Goal: Find specific page/section: Find specific page/section

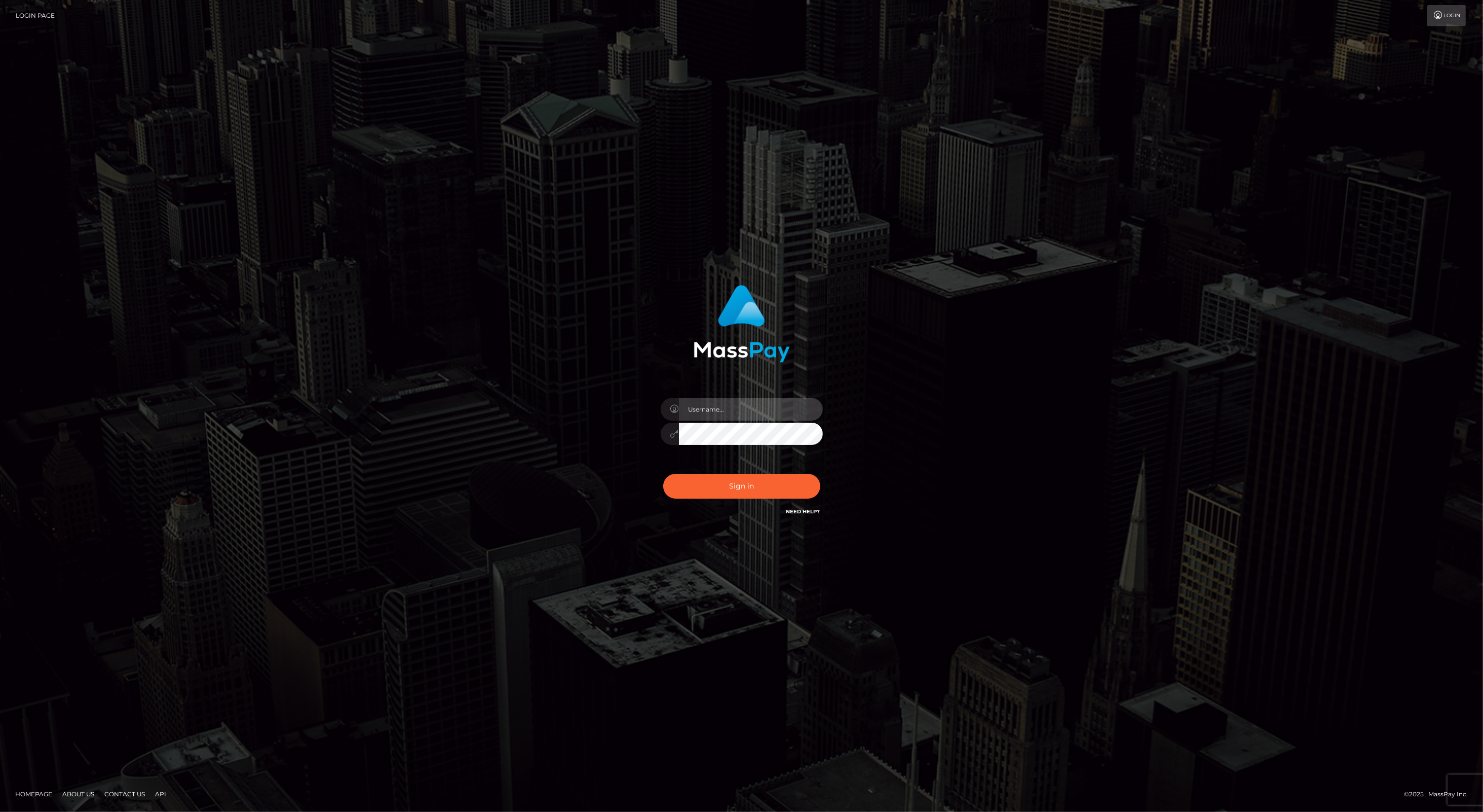
click at [772, 411] on input "text" at bounding box center [750, 409] width 144 height 23
click at [0, 812] on com-1password-button at bounding box center [0, 812] width 0 height 0
type input "leslie.throne"
click at [730, 485] on button "Sign in" at bounding box center [741, 487] width 157 height 25
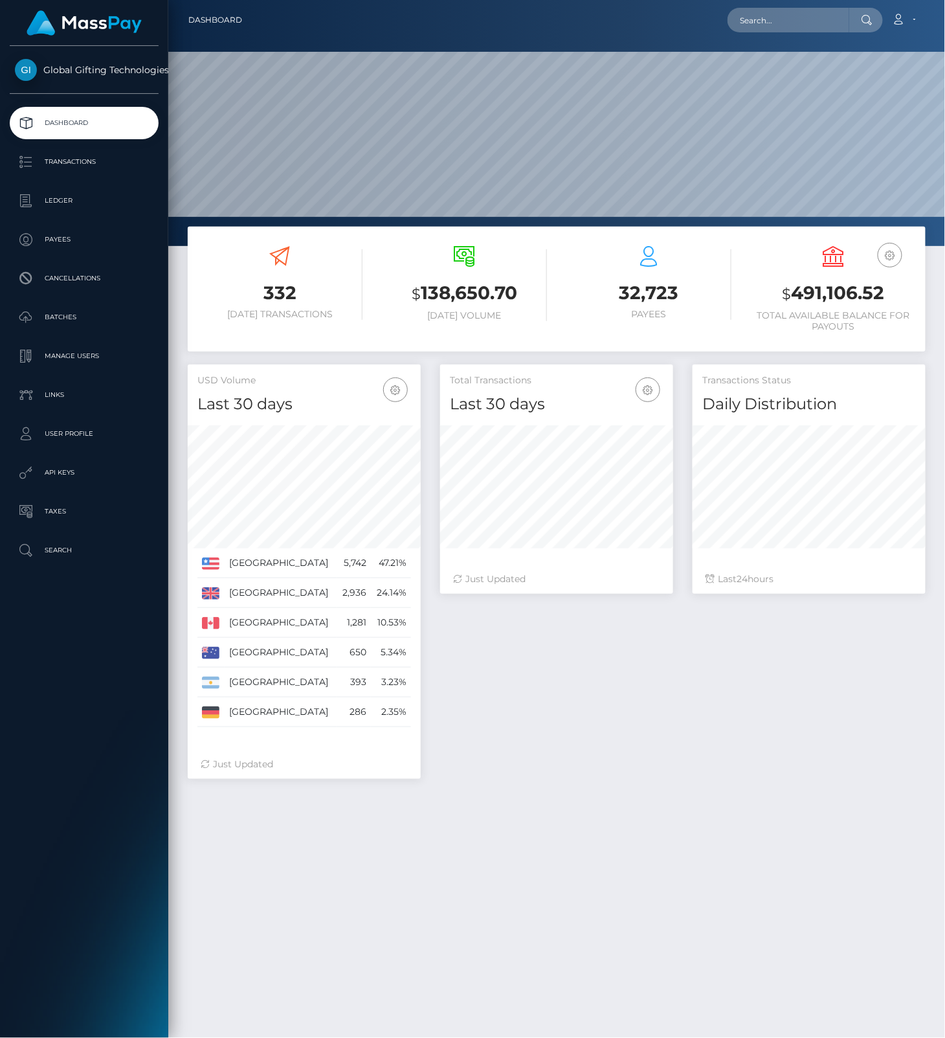
scroll to position [229, 232]
click at [820, 16] on input "text" at bounding box center [789, 20] width 122 height 25
paste input "3NyxxOzhMqQcPt8OdlWe0W0Vc3K2"
type input "3NyxxOzhMqQcPt8OdlWe0W0Vc3K2"
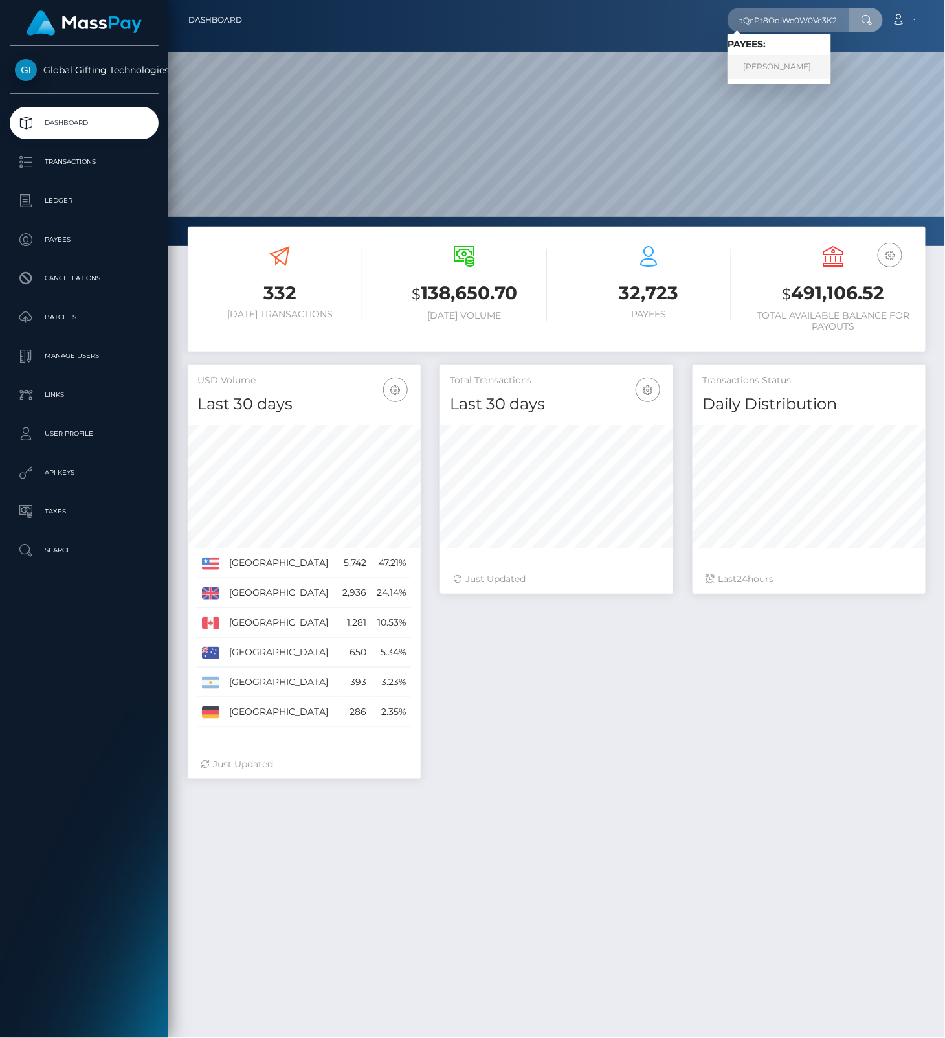
click at [798, 65] on link "RUNE ASMUND SØRENSEN" at bounding box center [780, 67] width 104 height 24
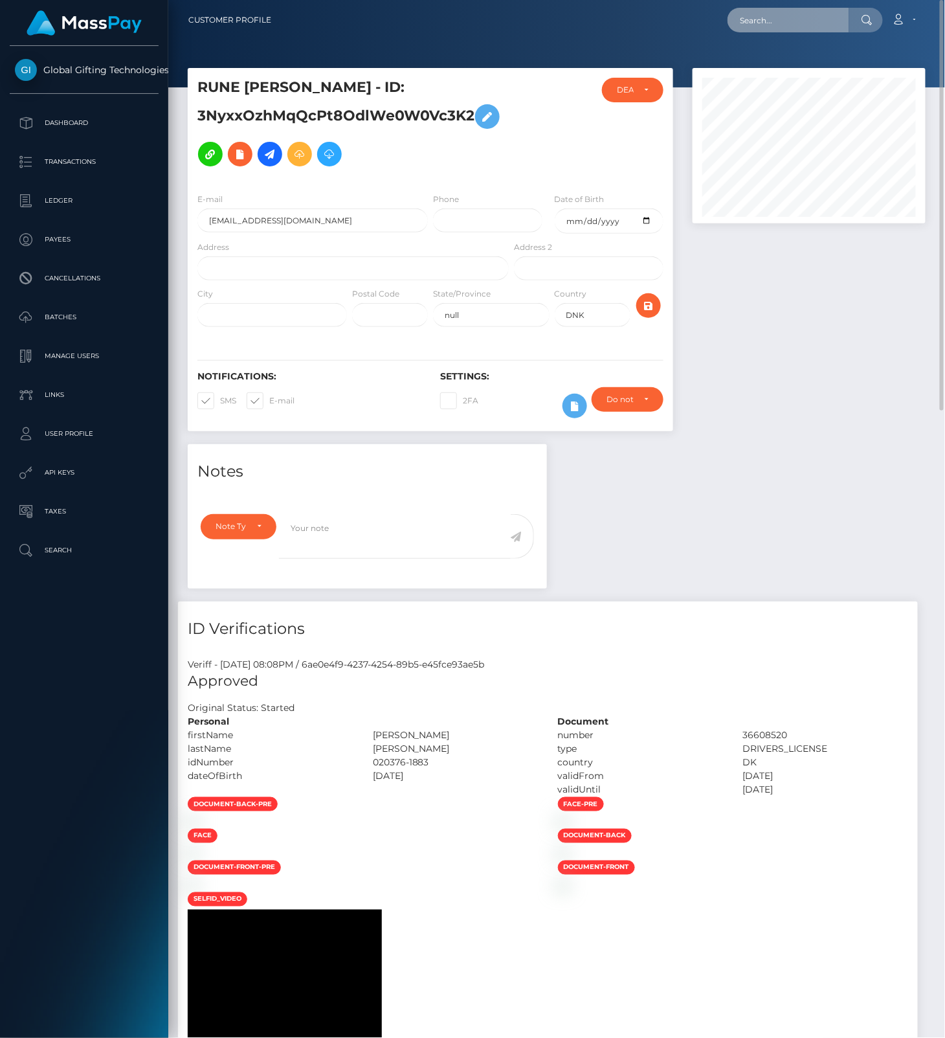
click at [756, 16] on input "text" at bounding box center [789, 20] width 122 height 25
paste input "zFztb7SYeTalOhhAjuLdeRZ205A3"
type input "zFztb7SYeTalOhhAjuLdeRZ205A3"
click at [776, 69] on link "ERIC ANDRAOUS FARAH" at bounding box center [780, 67] width 104 height 24
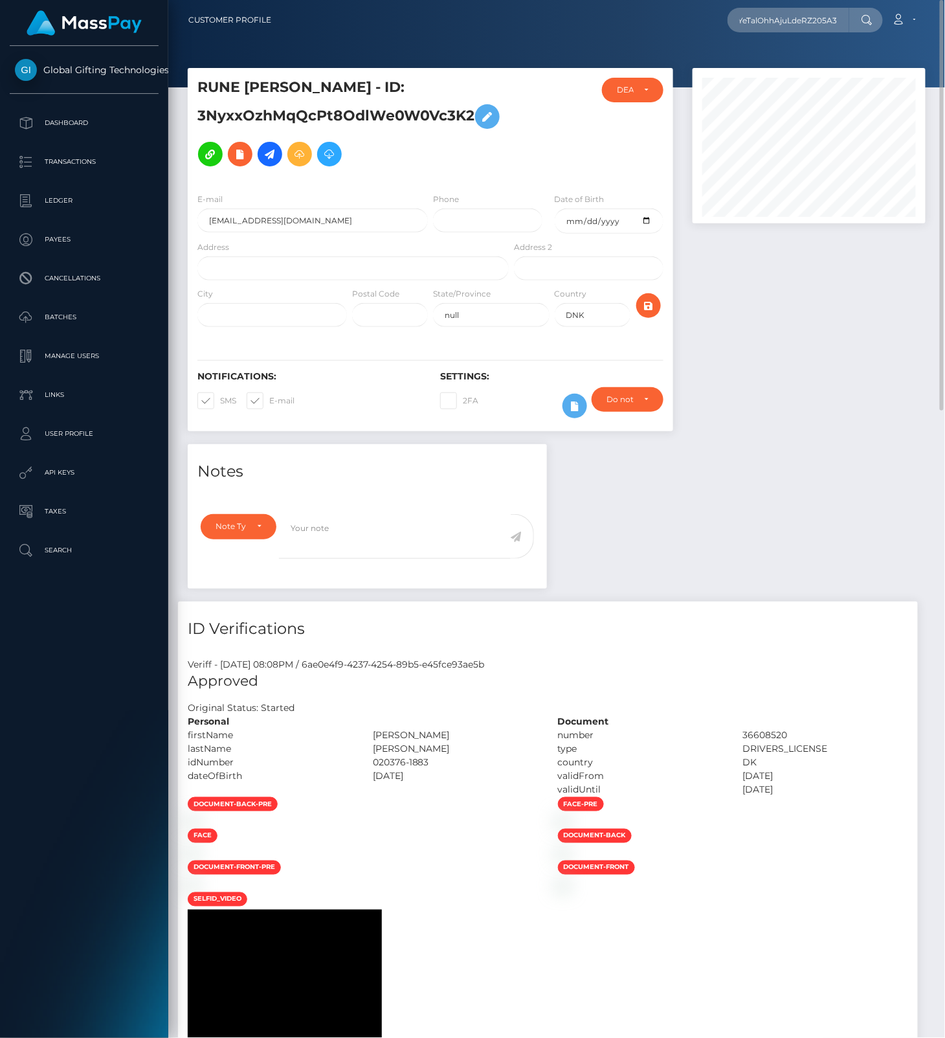
scroll to position [0, 0]
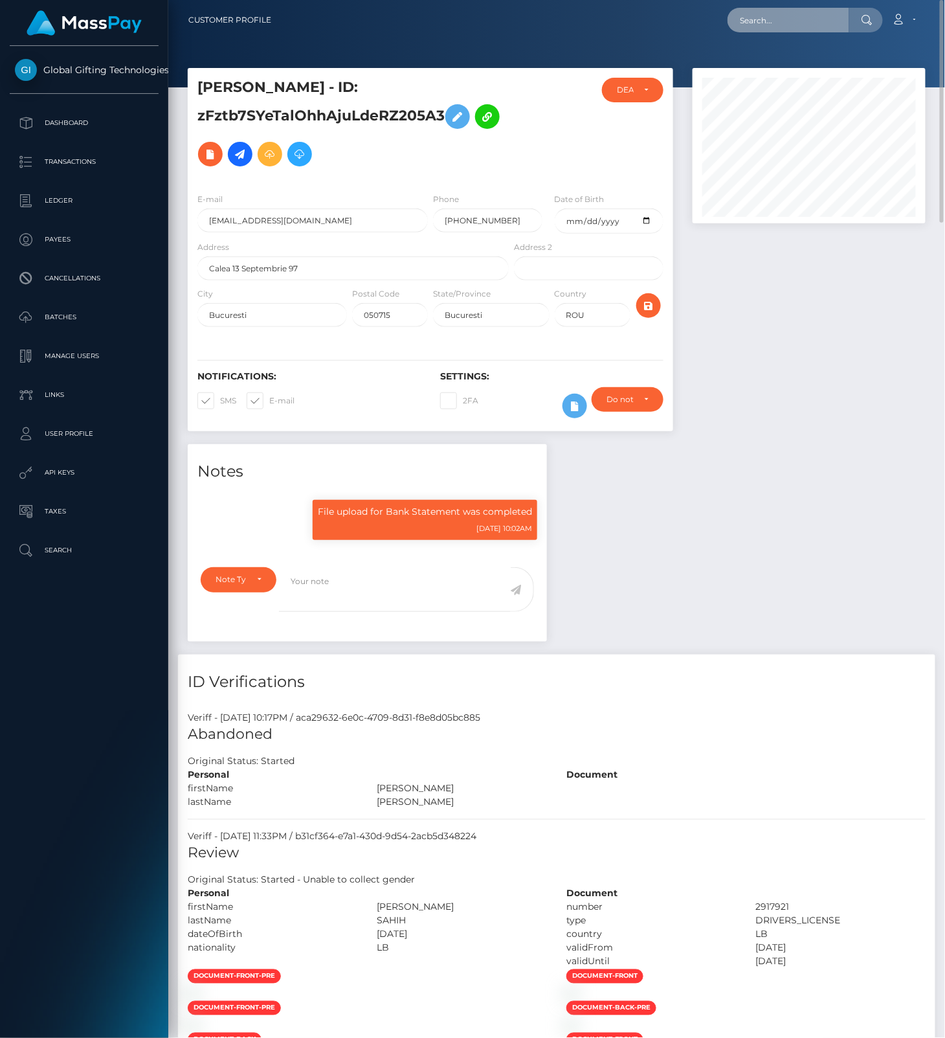
click at [799, 18] on input "text" at bounding box center [789, 20] width 122 height 25
paste input "fvu3A0SEUhhBLZLrZg54F5EIrce2"
type input "fvu3A0SEUhhBLZLrZg54F5EIrce2"
click at [781, 69] on link "lakeshia hibbert" at bounding box center [780, 67] width 104 height 24
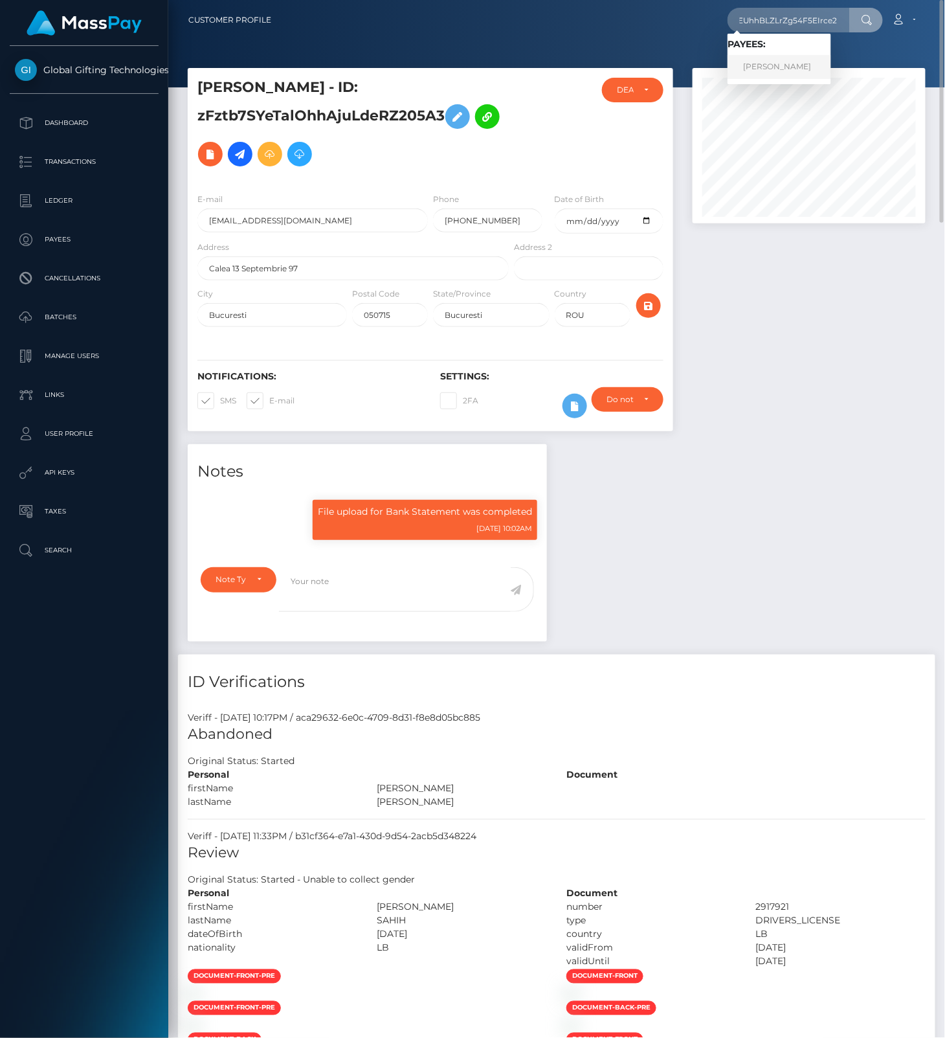
scroll to position [0, 0]
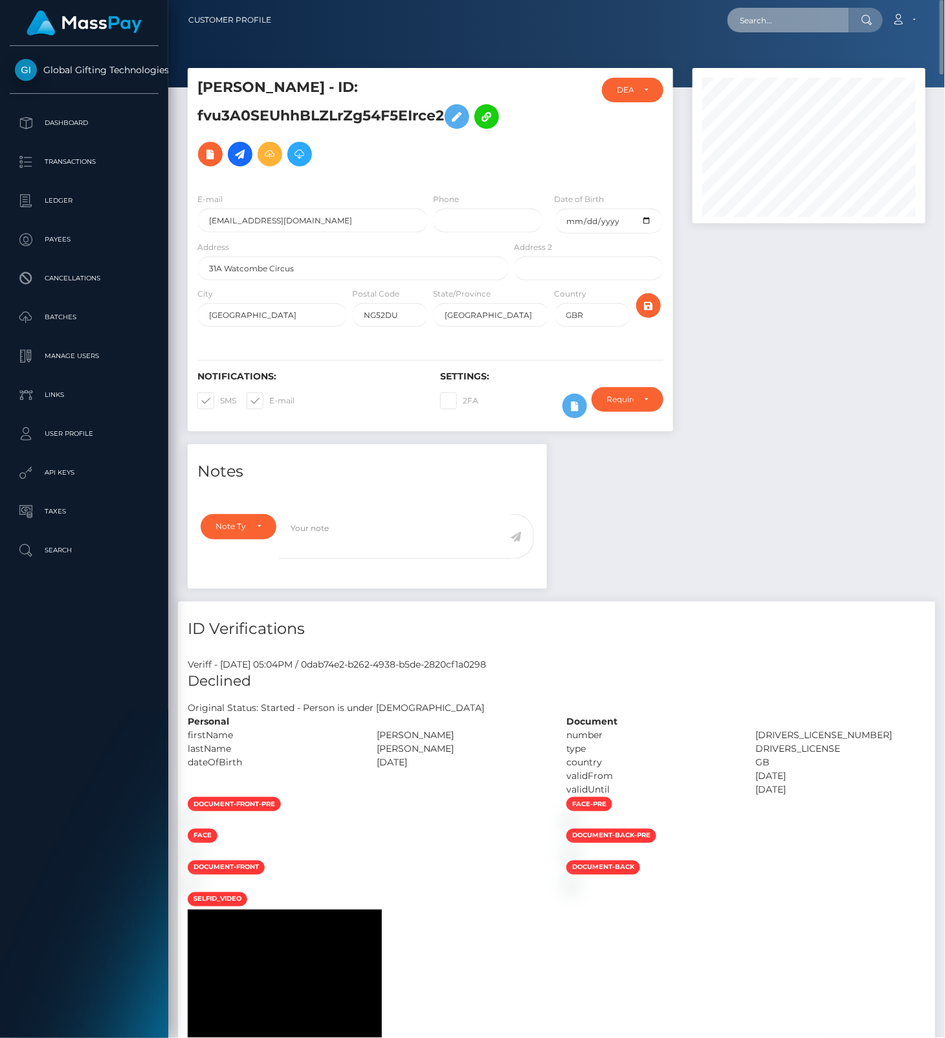
click at [778, 20] on input "text" at bounding box center [789, 20] width 122 height 25
paste input "bDdDXV8ZNaOl1d1hpqDF7PWjHM23"
type input "bDdDXV8ZNaOl1d1hpqDF7PWjHM23"
click at [770, 69] on link "ARTEM PAVLOV" at bounding box center [780, 67] width 104 height 24
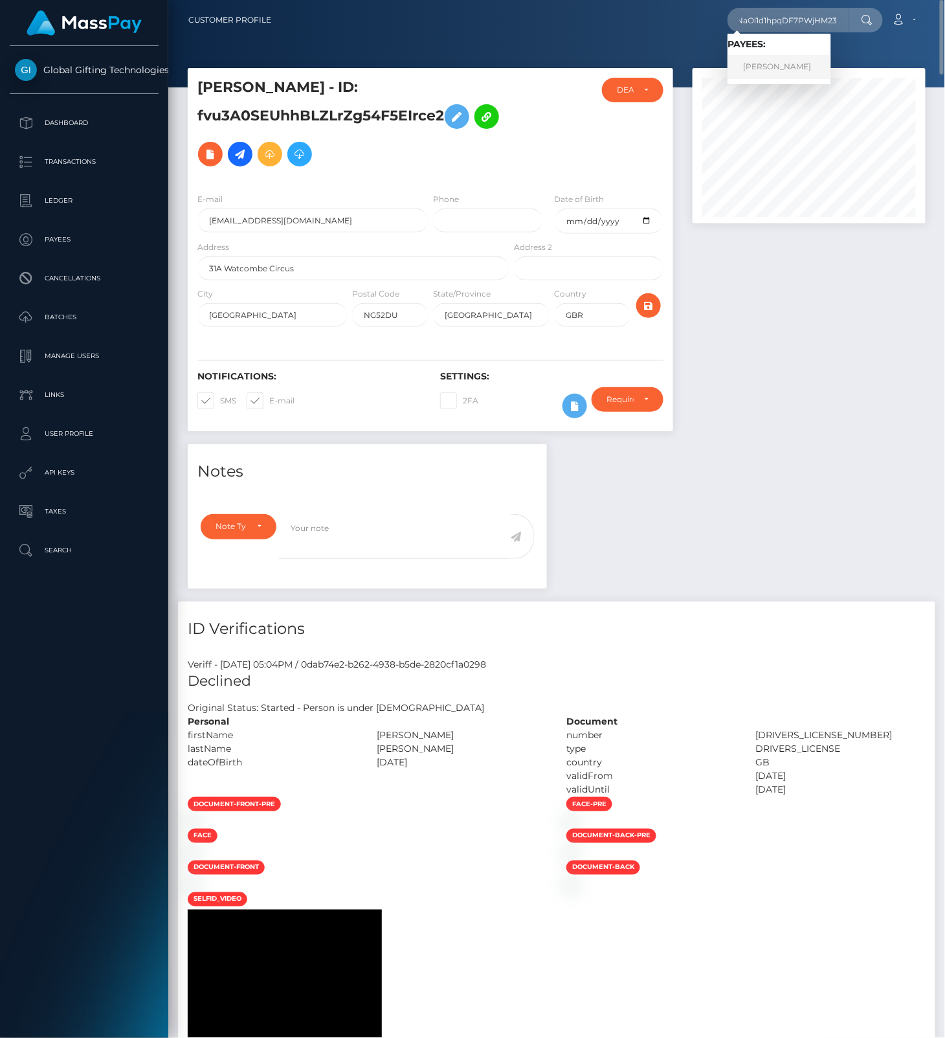
scroll to position [0, 0]
